Goal: Task Accomplishment & Management: Manage account settings

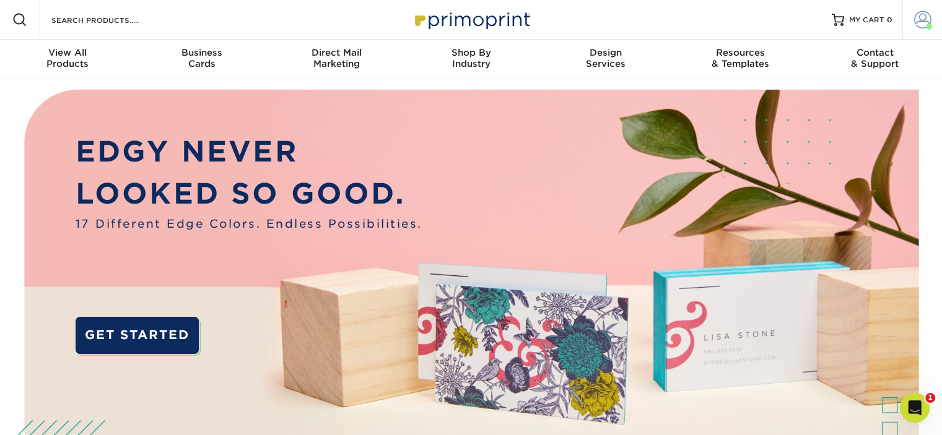
click at [925, 25] on span at bounding box center [928, 27] width 6 height 6
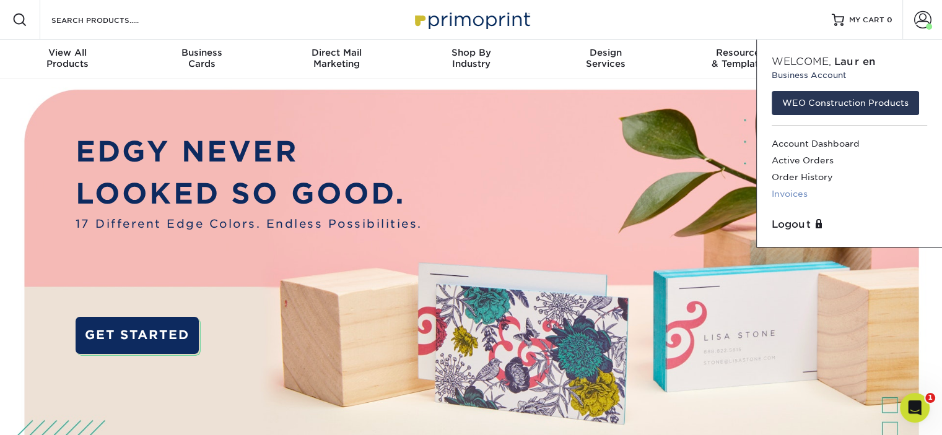
click at [785, 191] on link "Invoices" at bounding box center [848, 194] width 155 height 17
click at [795, 194] on link "Invoices" at bounding box center [848, 194] width 155 height 17
click at [781, 194] on link "Invoices" at bounding box center [848, 194] width 155 height 17
click at [691, 115] on img at bounding box center [471, 312] width 932 height 466
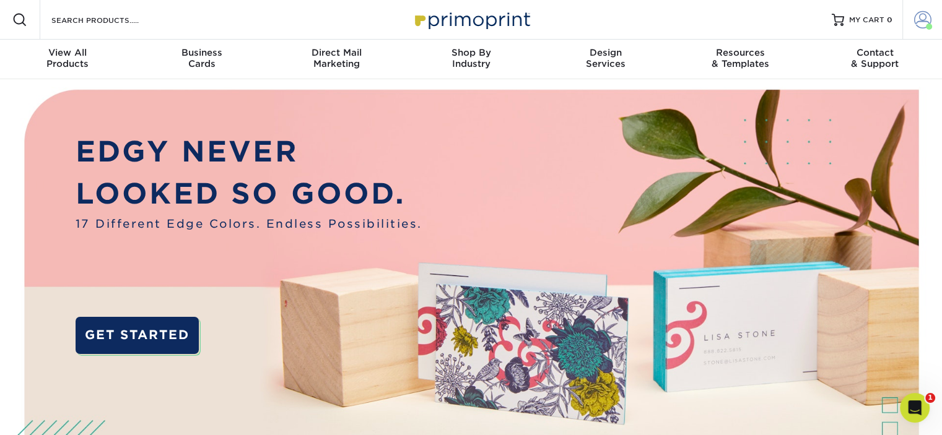
click at [920, 20] on span at bounding box center [922, 19] width 17 height 17
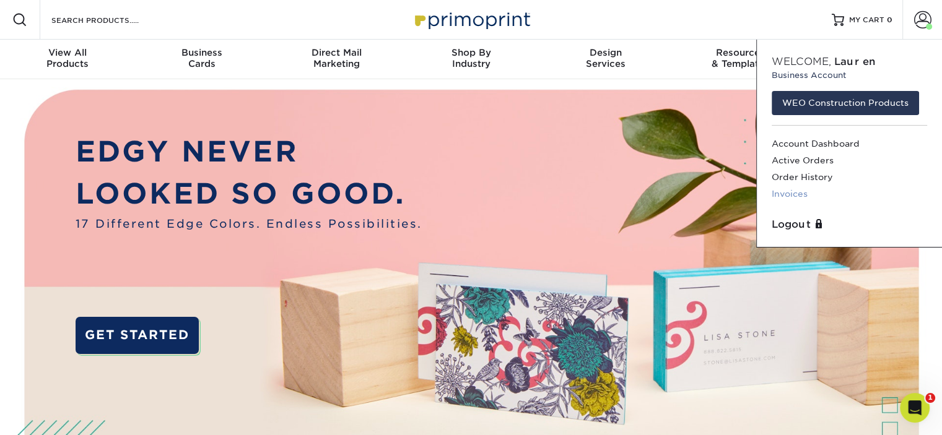
click at [797, 194] on link "Invoices" at bounding box center [848, 194] width 155 height 17
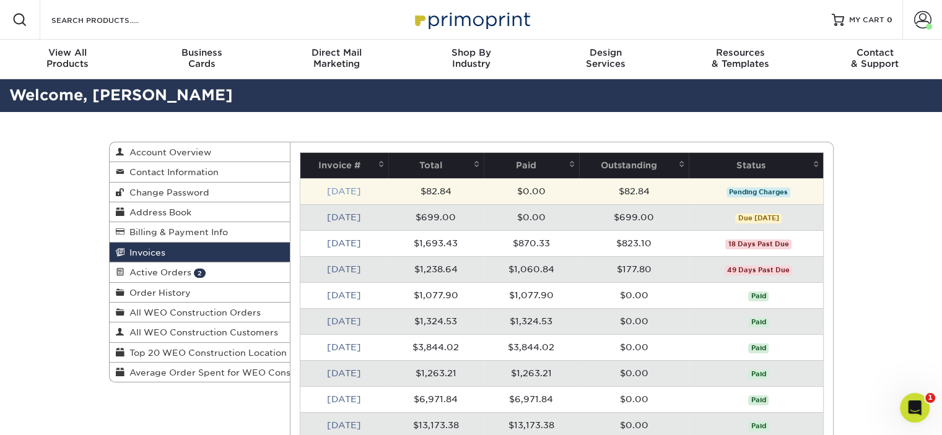
click at [359, 189] on link "[DATE]" at bounding box center [344, 191] width 34 height 10
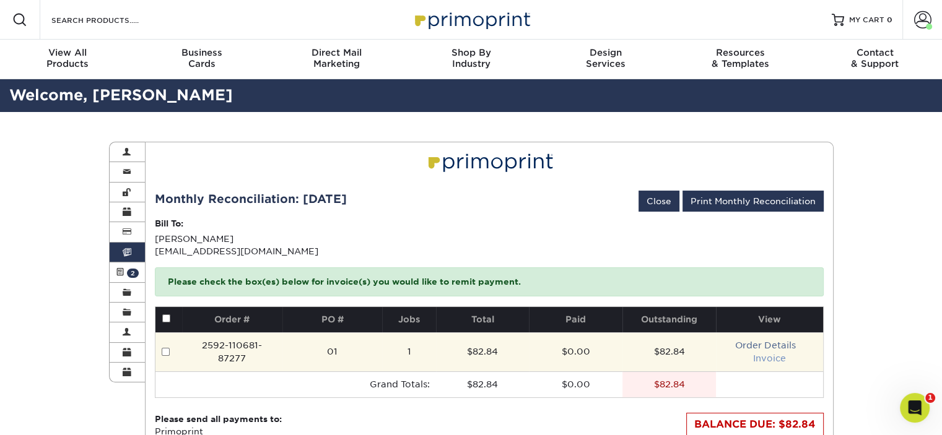
click at [773, 359] on link "Invoice" at bounding box center [769, 358] width 33 height 10
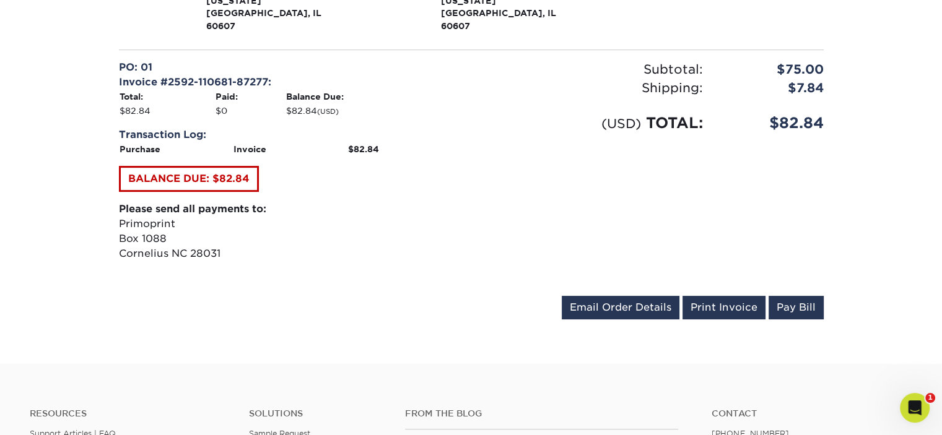
scroll to position [448, 0]
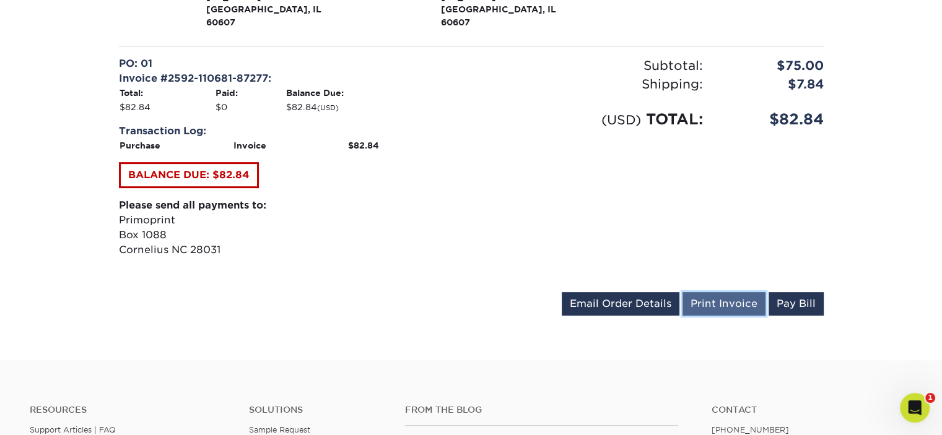
click at [724, 292] on link "Print Invoice" at bounding box center [723, 304] width 83 height 24
